Goal: Task Accomplishment & Management: Use online tool/utility

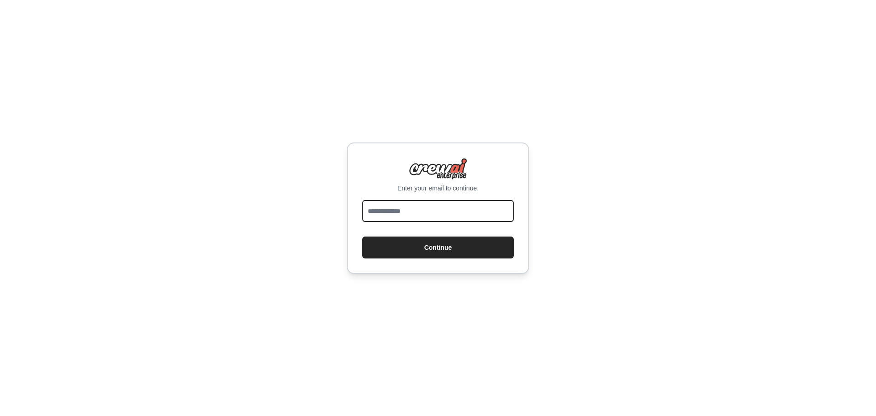
click at [415, 216] on input "email" at bounding box center [437, 211] width 151 height 22
type input "**********"
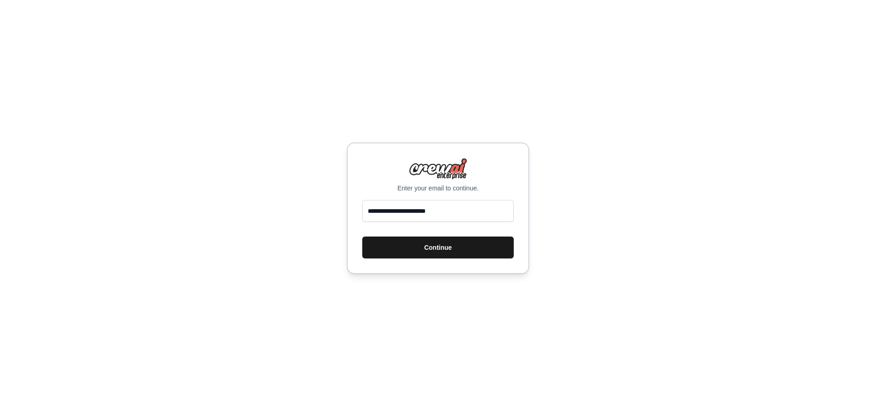
click at [431, 249] on button "Continue" at bounding box center [437, 247] width 151 height 22
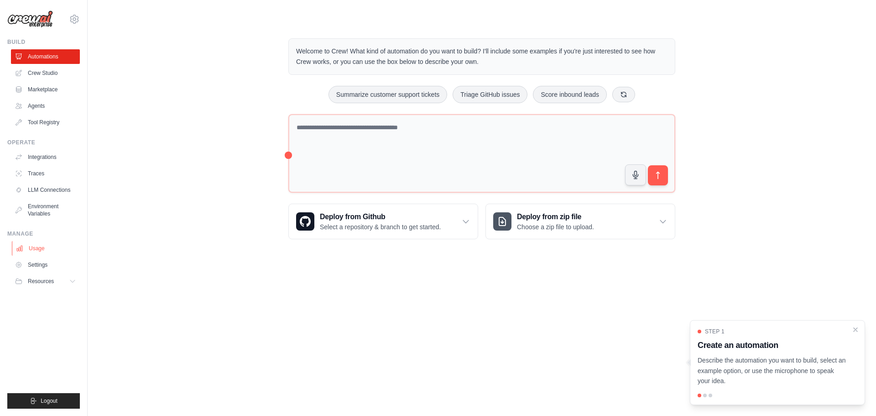
click at [31, 244] on link "Usage" at bounding box center [46, 248] width 69 height 15
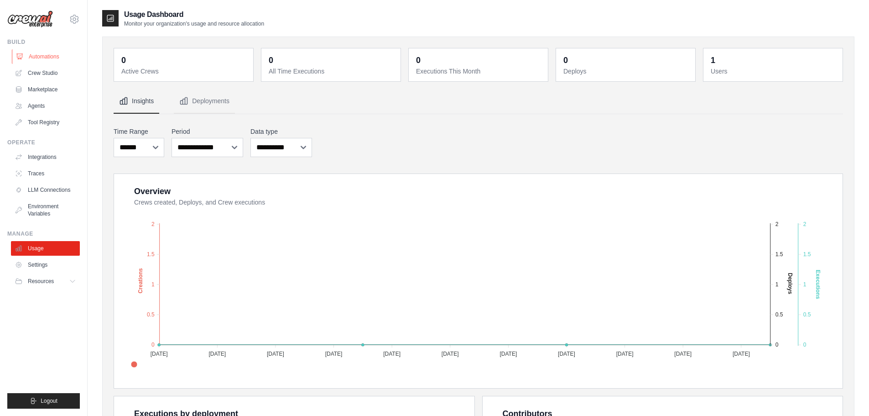
click at [57, 59] on link "Automations" at bounding box center [46, 56] width 69 height 15
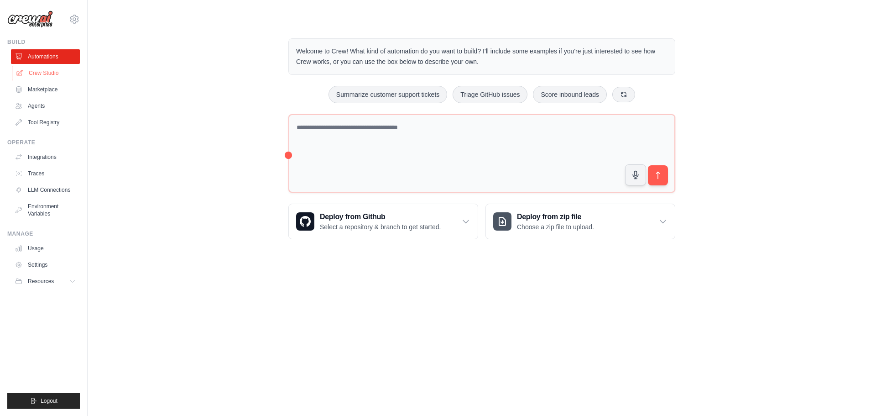
click at [53, 74] on link "Crew Studio" at bounding box center [46, 73] width 69 height 15
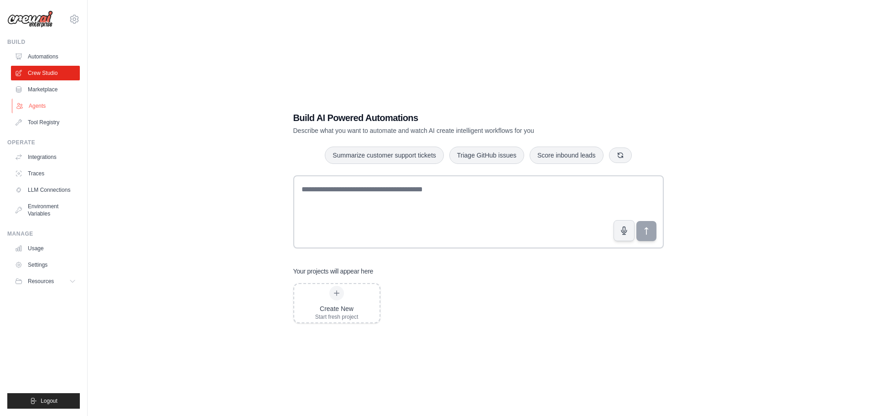
click at [46, 110] on link "Agents" at bounding box center [46, 106] width 69 height 15
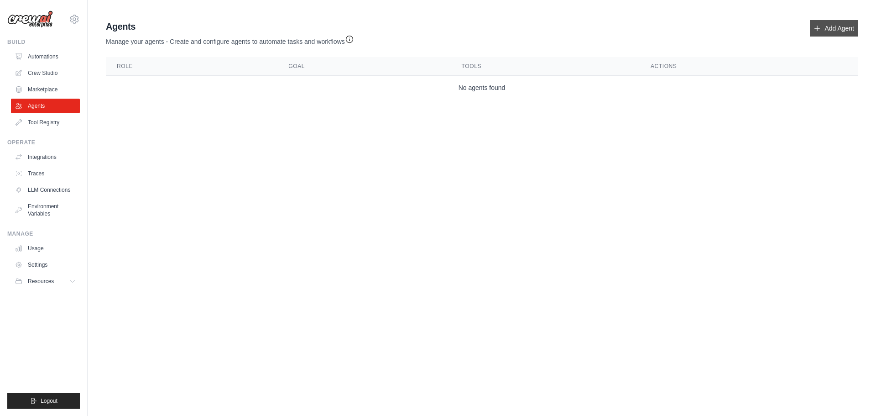
click at [821, 30] on link "Add Agent" at bounding box center [834, 28] width 48 height 16
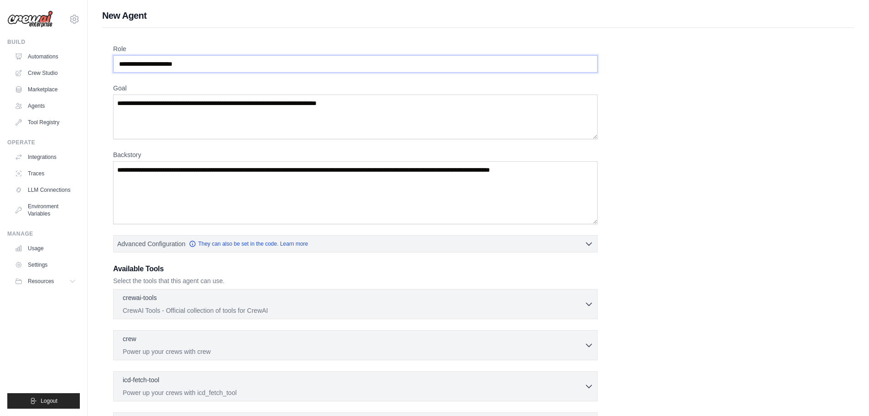
click at [234, 61] on input "Role" at bounding box center [355, 63] width 485 height 17
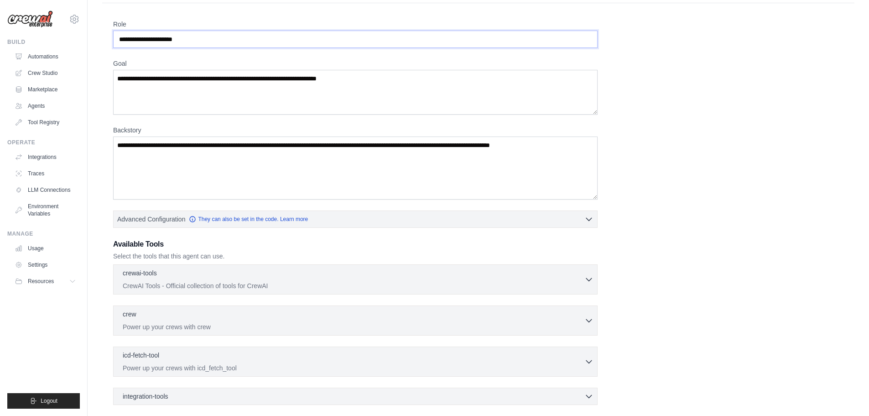
scroll to position [24, 0]
click at [44, 124] on link "Tool Registry" at bounding box center [46, 122] width 69 height 15
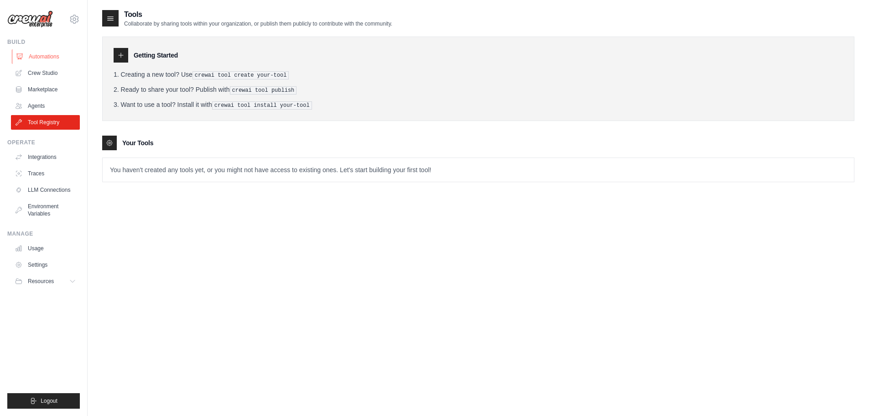
click at [25, 59] on link "Automations" at bounding box center [46, 56] width 69 height 15
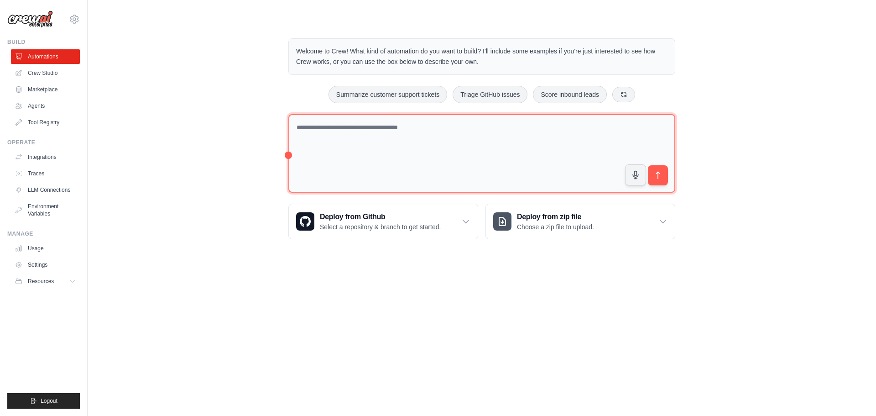
click at [340, 131] on textarea at bounding box center [481, 153] width 387 height 79
drag, startPoint x: 506, startPoint y: 126, endPoint x: 375, endPoint y: 129, distance: 131.0
click at [375, 129] on textarea "**********" at bounding box center [481, 153] width 387 height 79
paste textarea "**********"
type textarea "**********"
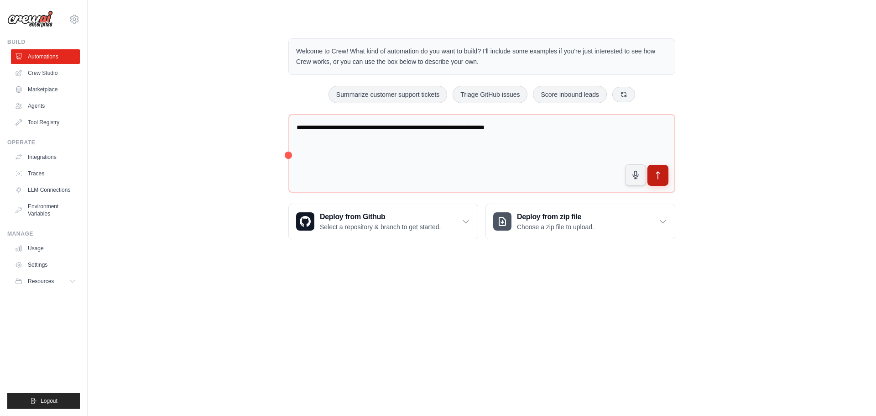
click at [661, 177] on icon "submit" at bounding box center [658, 176] width 10 height 10
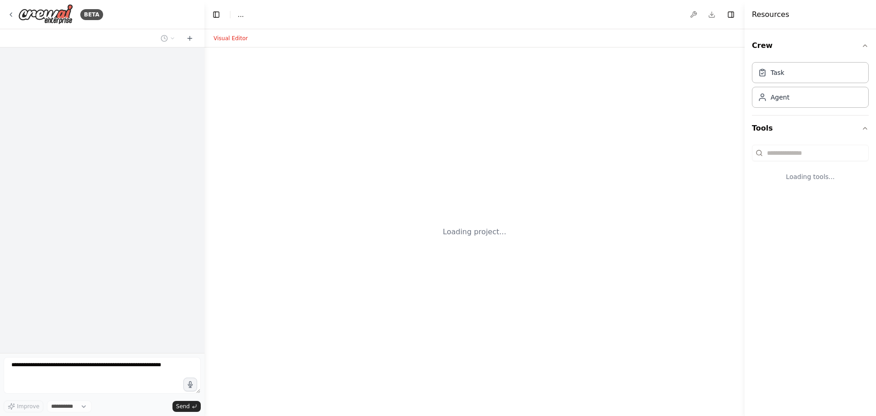
select select "****"
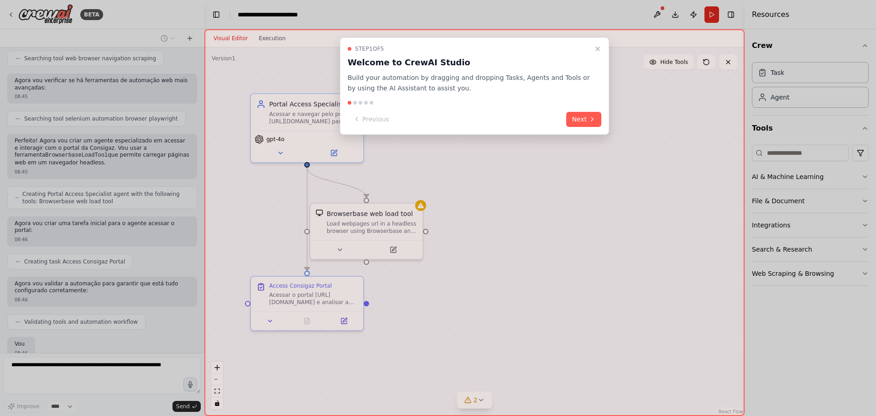
scroll to position [156, 0]
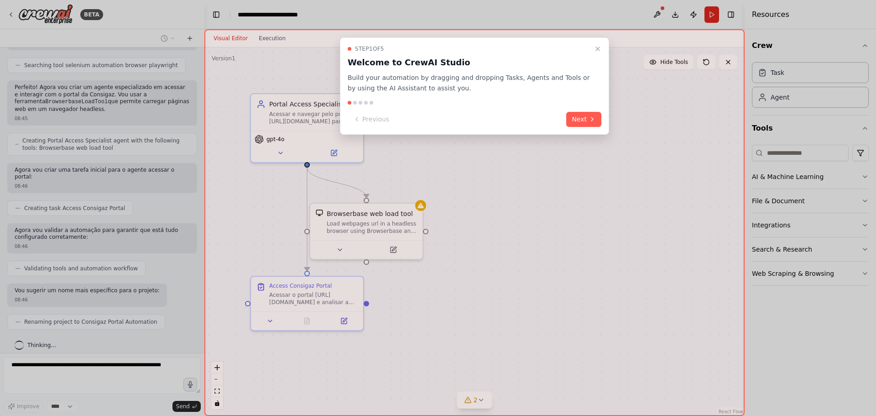
click at [596, 128] on div "Step 1 of 5 Welcome to CrewAI Studio Build your automation by dragging and drop…" at bounding box center [474, 85] width 269 height 97
click at [593, 121] on icon at bounding box center [592, 118] width 7 height 7
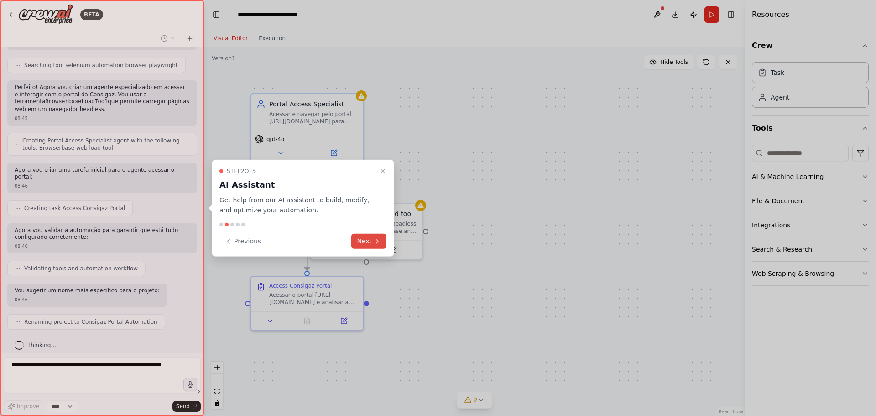
click at [369, 237] on button "Next" at bounding box center [368, 241] width 35 height 15
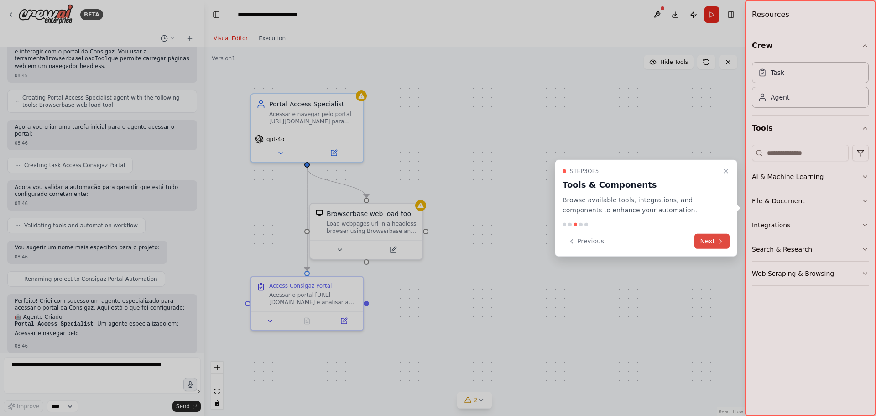
click at [699, 237] on button "Next" at bounding box center [711, 241] width 35 height 15
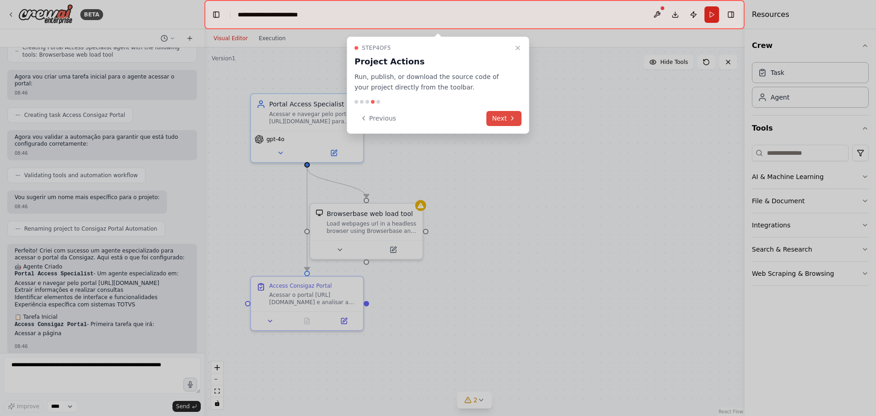
click at [518, 113] on button "Next" at bounding box center [503, 118] width 35 height 15
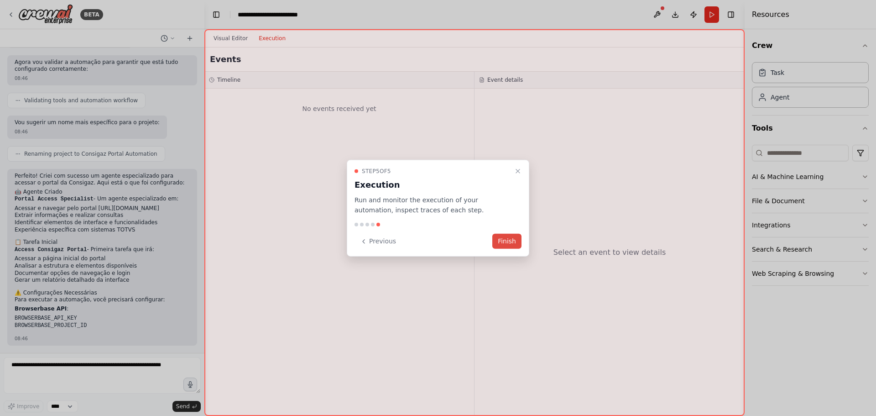
click at [512, 238] on button "Finish" at bounding box center [506, 241] width 29 height 15
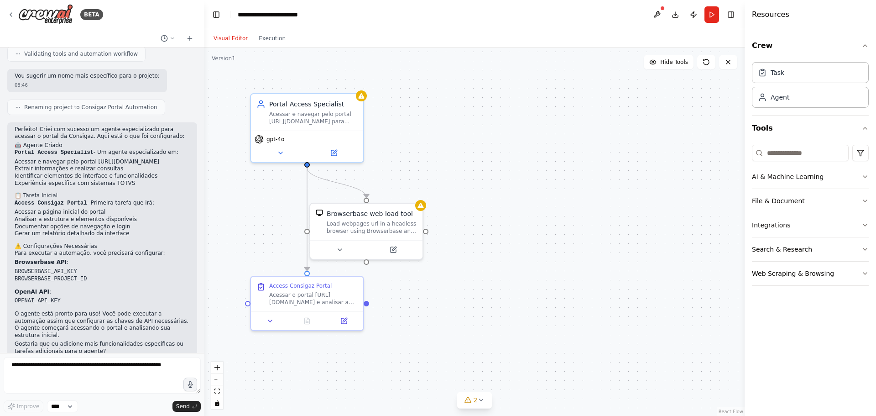
scroll to position [377, 0]
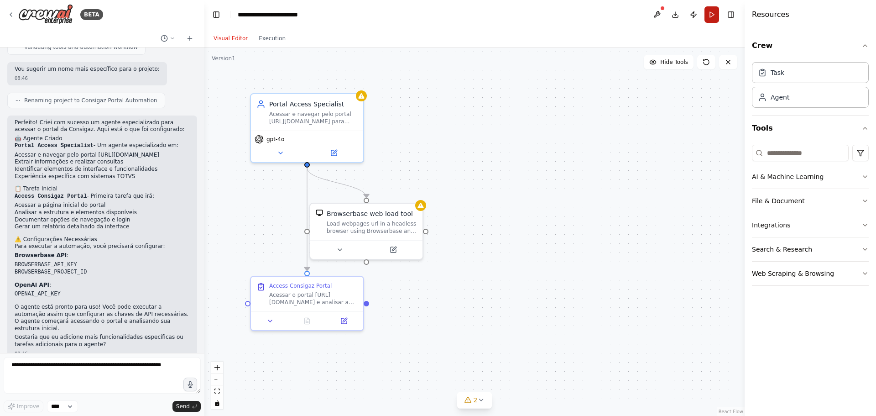
click at [710, 17] on button "Run" at bounding box center [711, 14] width 15 height 16
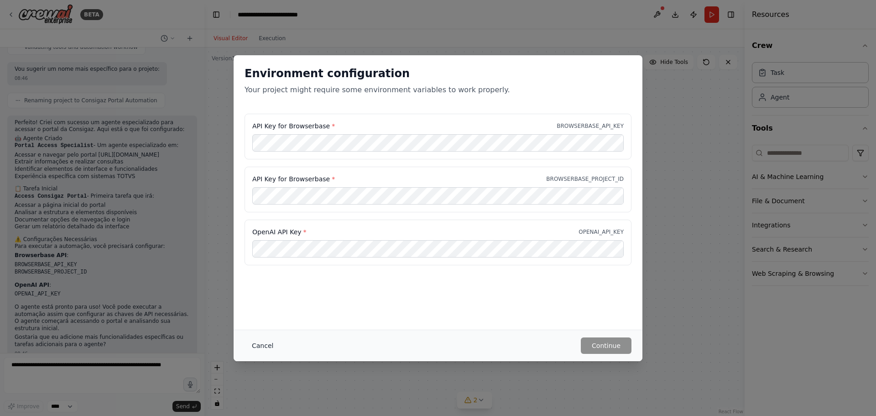
click at [250, 351] on button "Cancel" at bounding box center [263, 345] width 36 height 16
